Goal: Check status: Check status

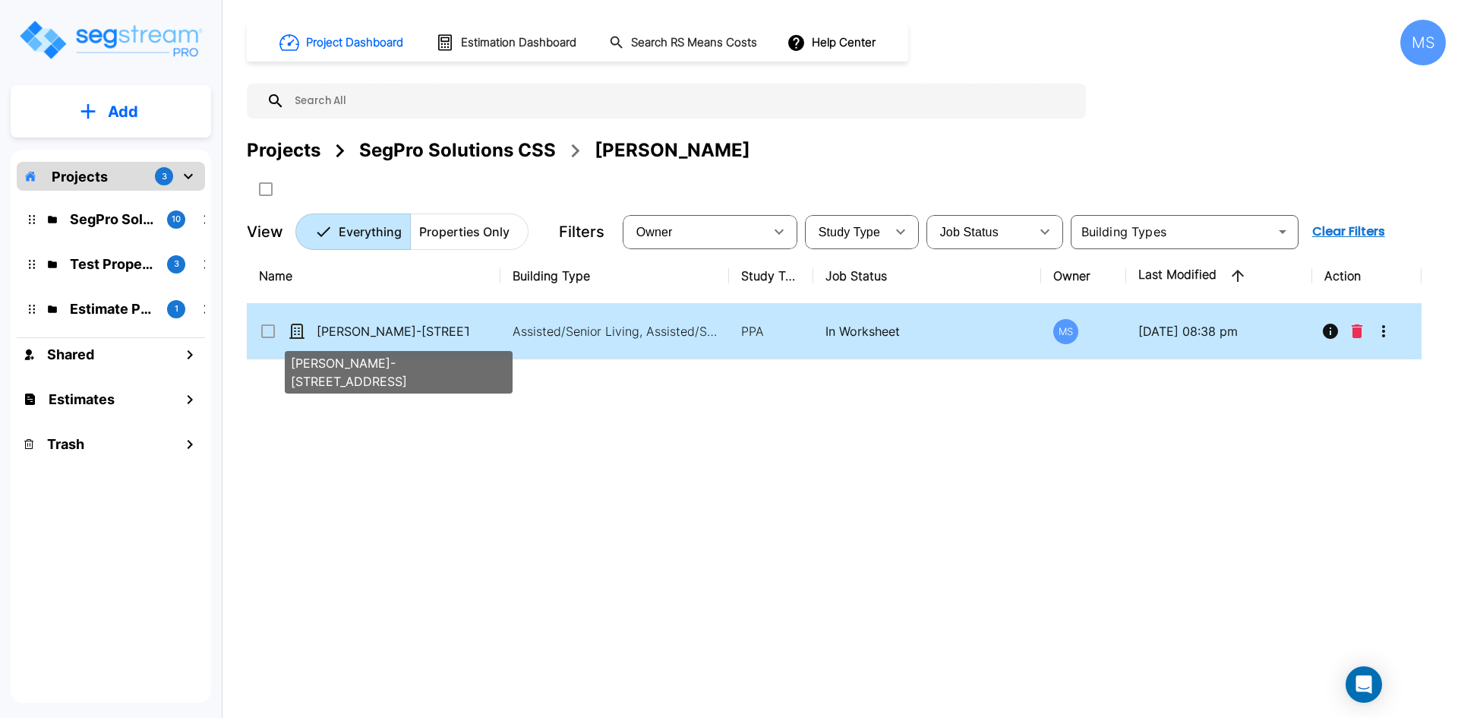
click at [417, 330] on p "[PERSON_NAME]-[STREET_ADDRESS]" at bounding box center [393, 331] width 152 height 18
checkbox input "true"
click at [417, 330] on p "[PERSON_NAME]-[STREET_ADDRESS]" at bounding box center [393, 331] width 152 height 18
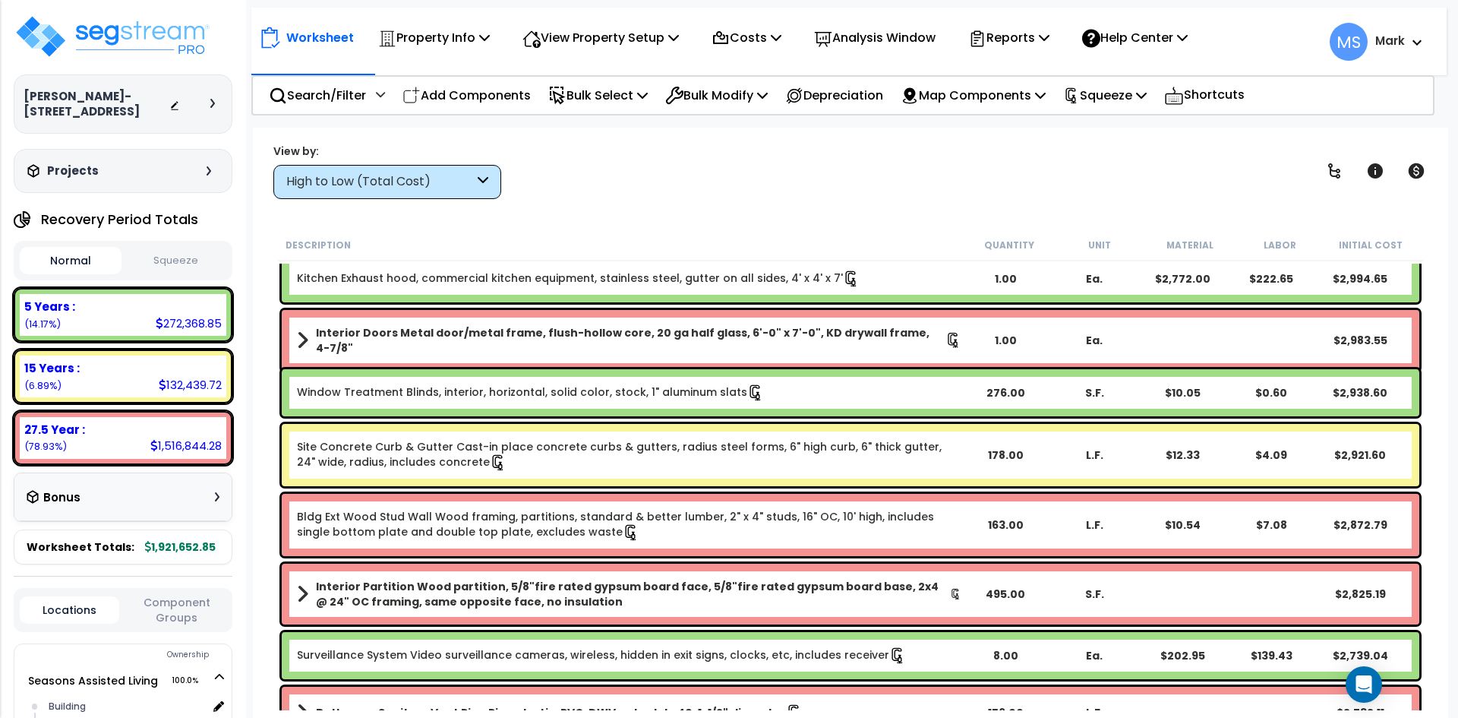
scroll to position [5771, 0]
